Goal: Transaction & Acquisition: Purchase product/service

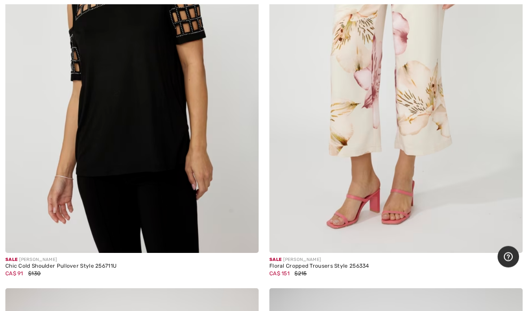
scroll to position [1140, 0]
